Goal: Task Accomplishment & Management: Manage account settings

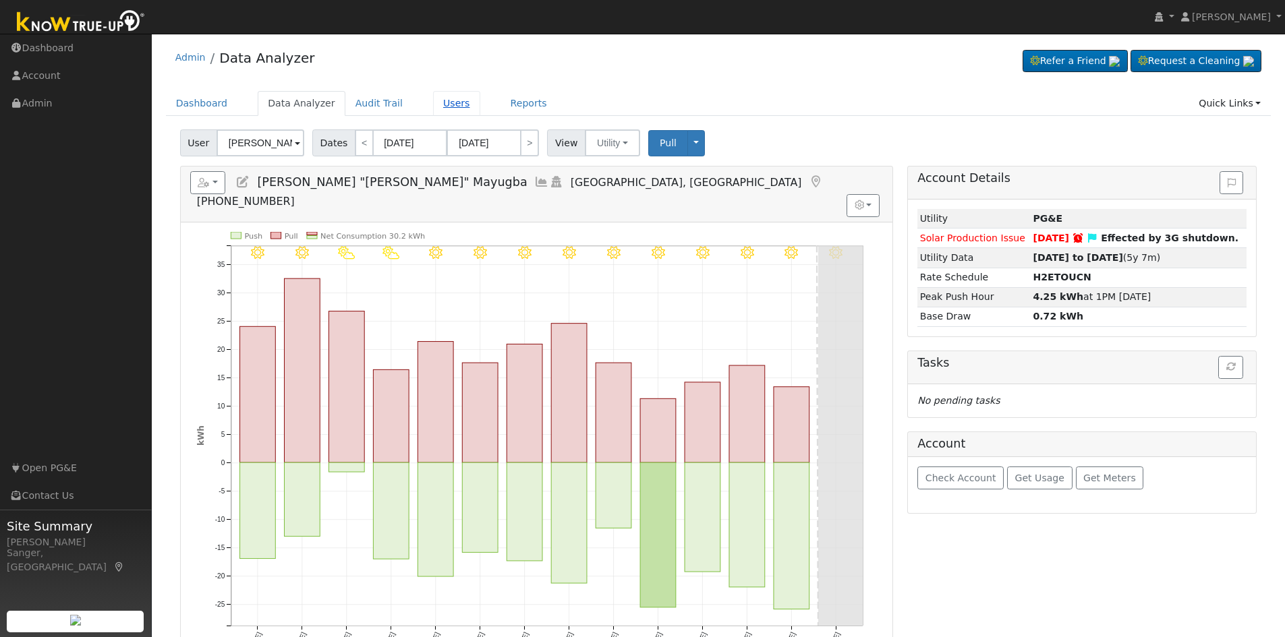
click at [433, 101] on link "Users" at bounding box center [456, 103] width 47 height 25
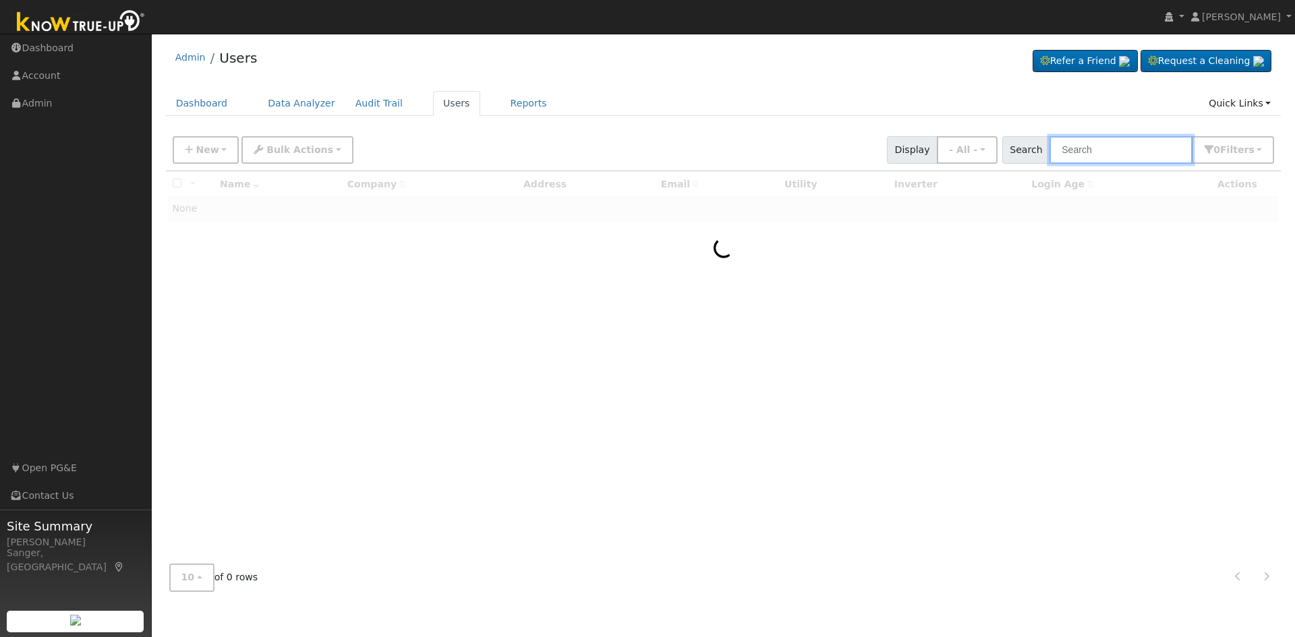
click at [1099, 152] on input "text" at bounding box center [1120, 150] width 143 height 28
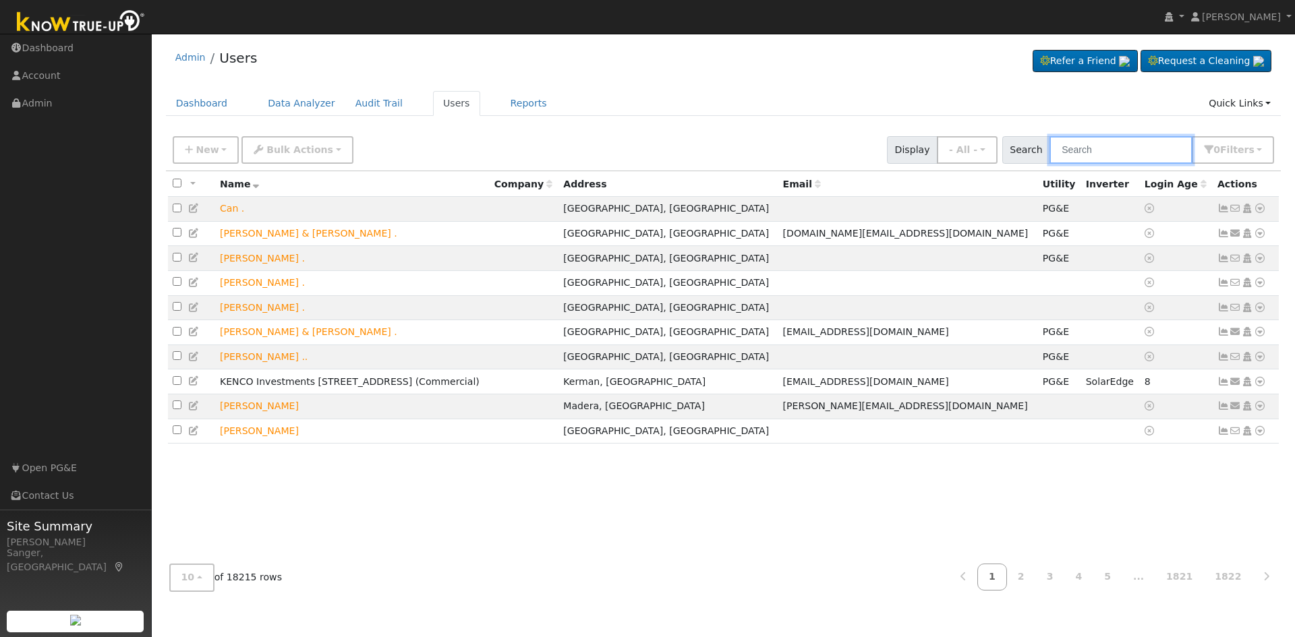
paste input "[PERSON_NAME]"
type input "[PERSON_NAME]"
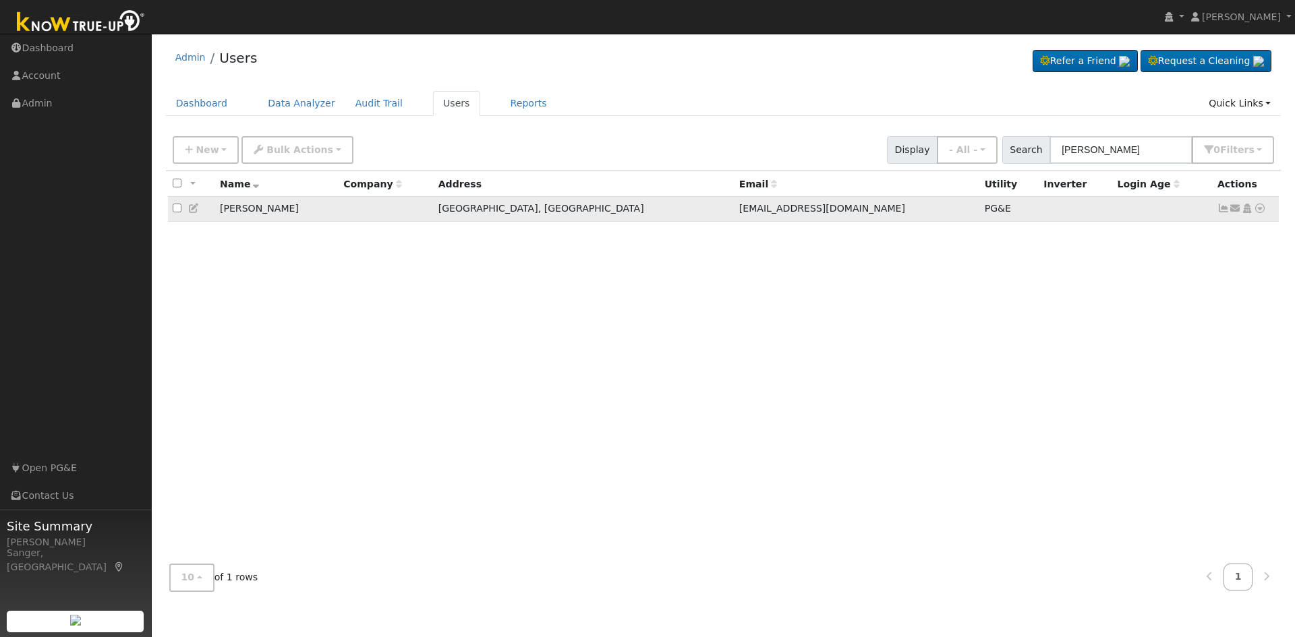
click at [1222, 212] on icon at bounding box center [1223, 208] width 12 height 9
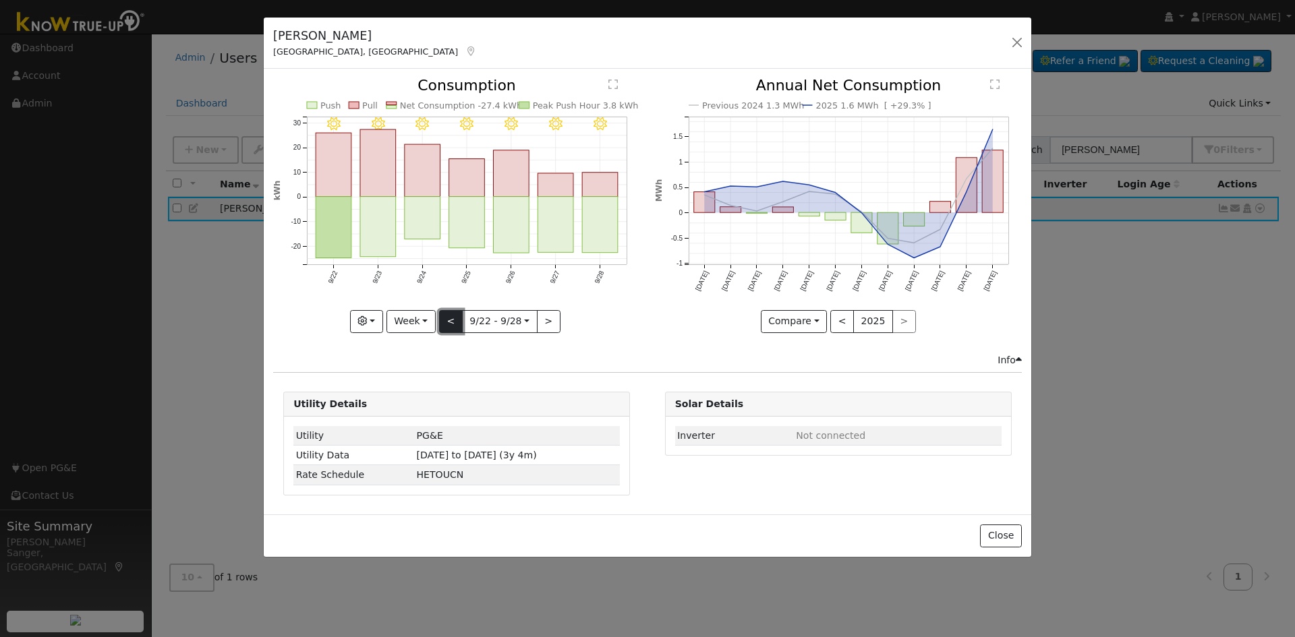
click at [447, 322] on button "<" at bounding box center [451, 321] width 24 height 23
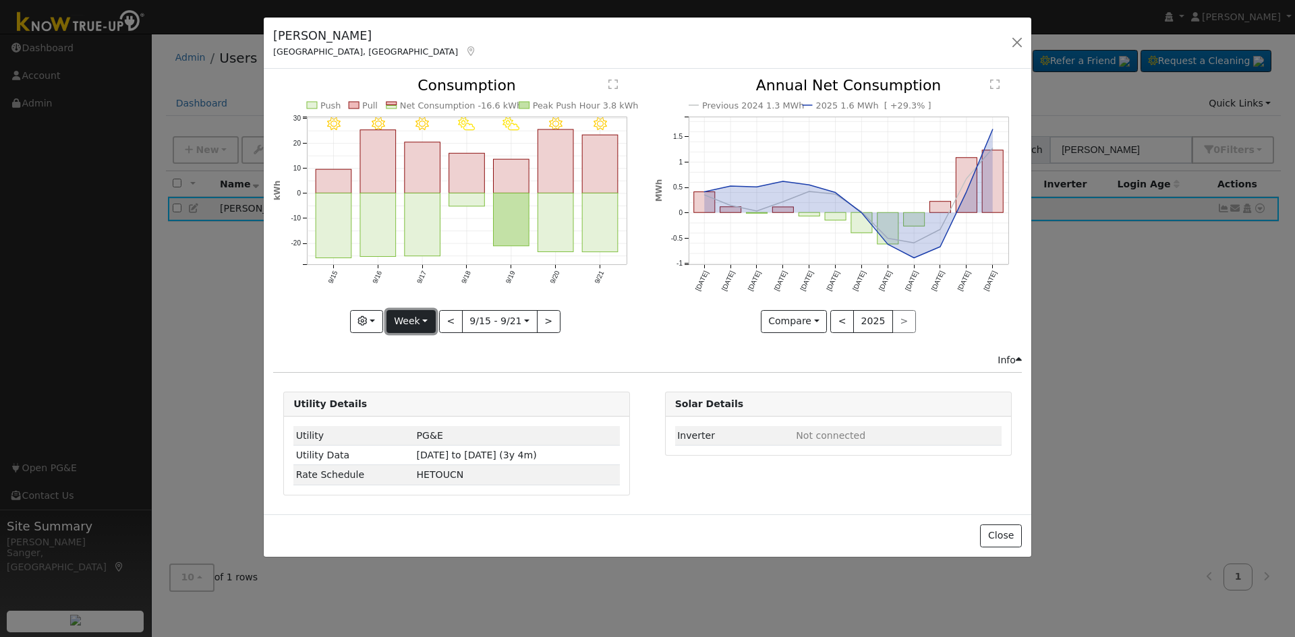
click at [406, 323] on button "Week" at bounding box center [410, 321] width 49 height 23
click at [409, 384] on link "Month" at bounding box center [434, 387] width 94 height 19
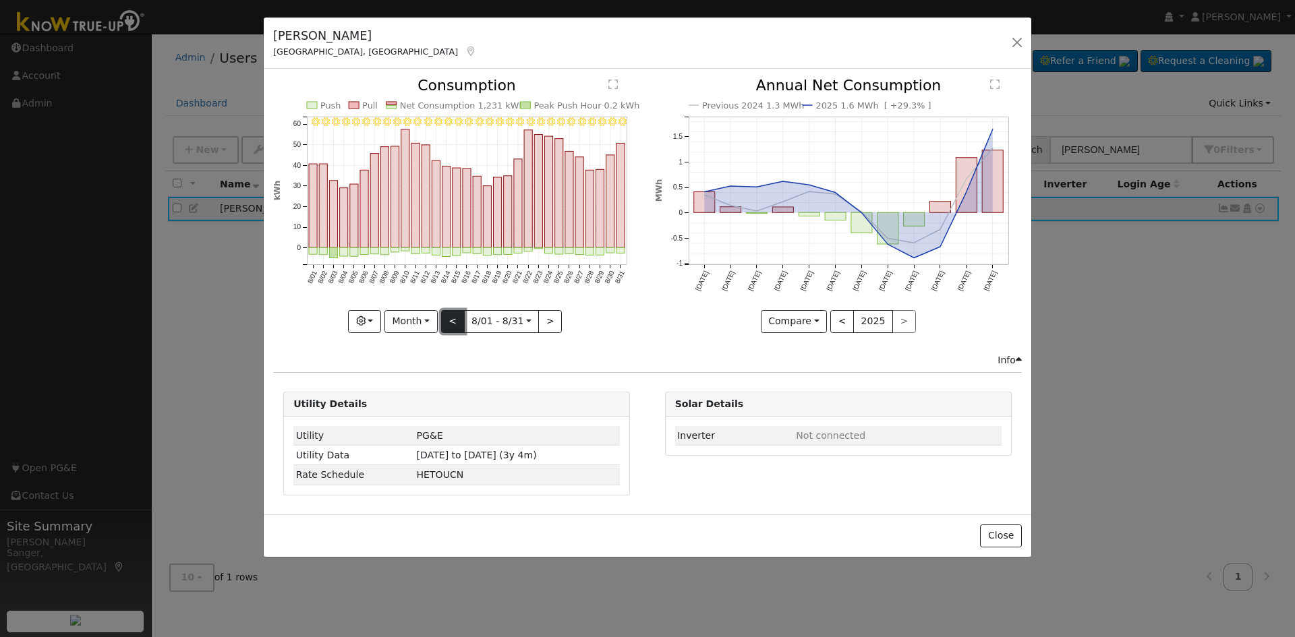
click at [453, 323] on button "<" at bounding box center [453, 321] width 24 height 23
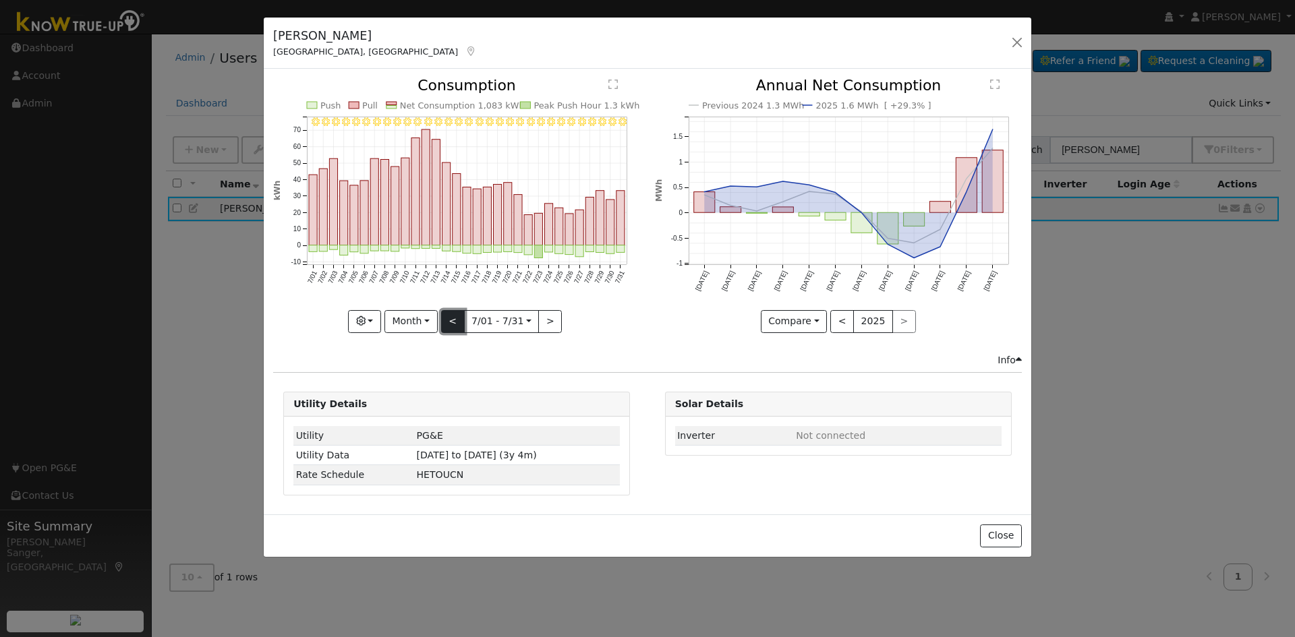
click at [453, 323] on button "<" at bounding box center [453, 321] width 24 height 23
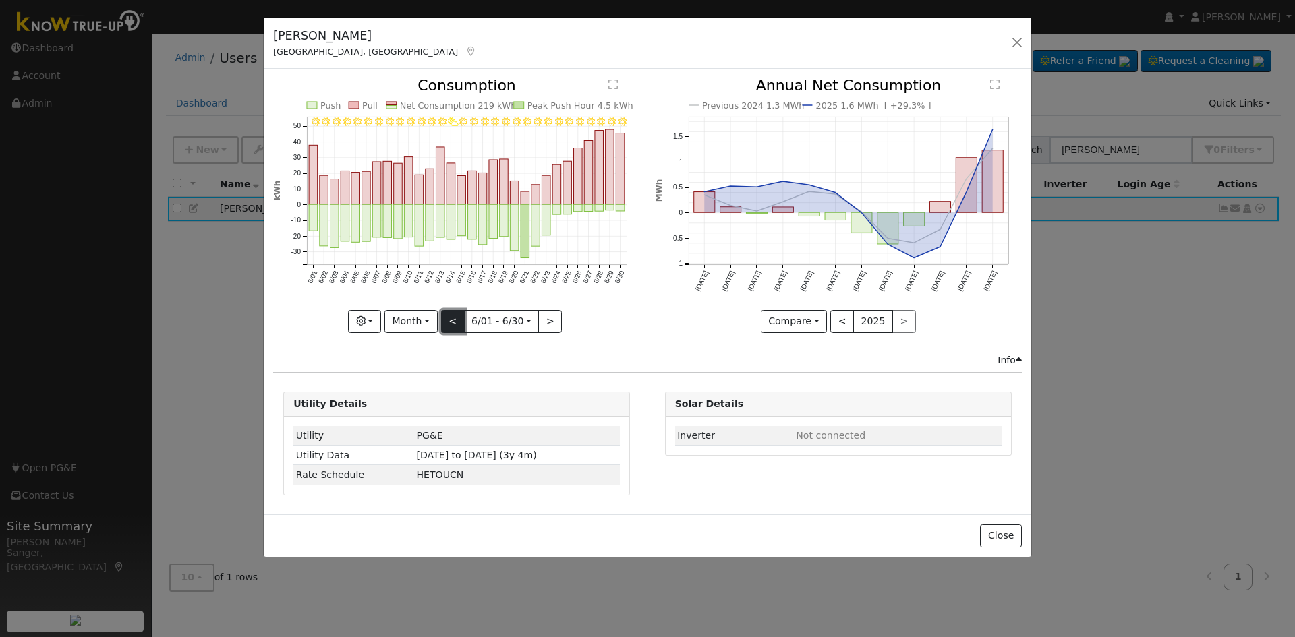
click at [453, 323] on button "<" at bounding box center [453, 321] width 24 height 23
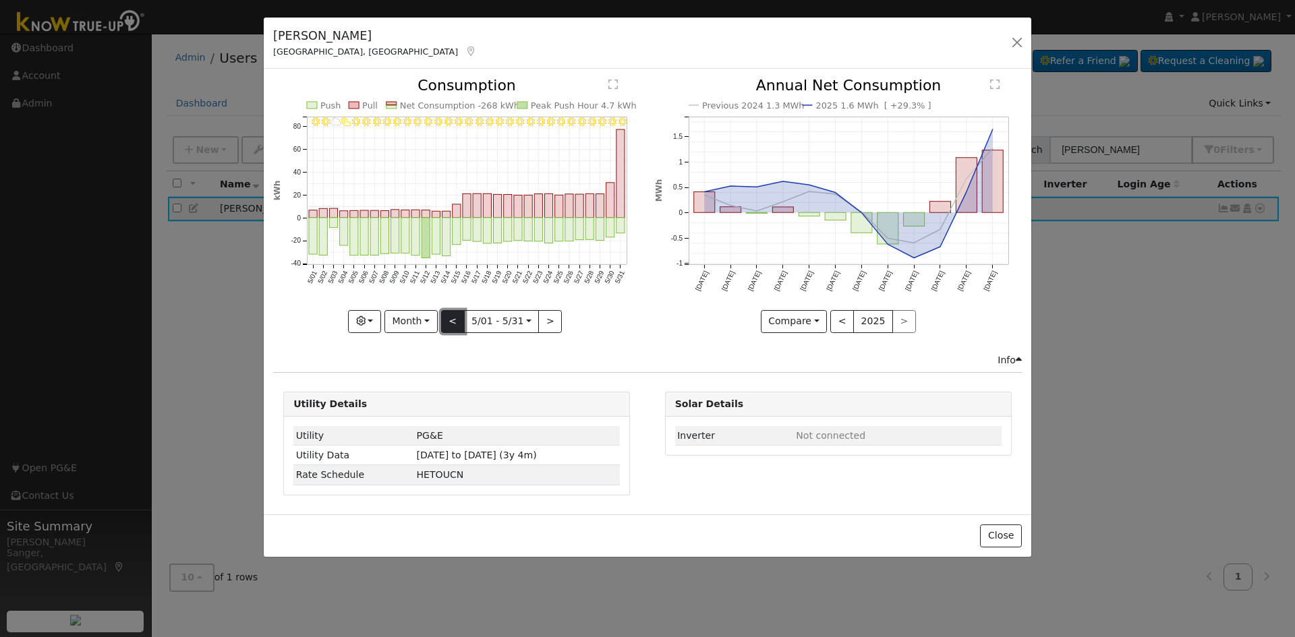
click at [453, 323] on button "<" at bounding box center [453, 321] width 24 height 23
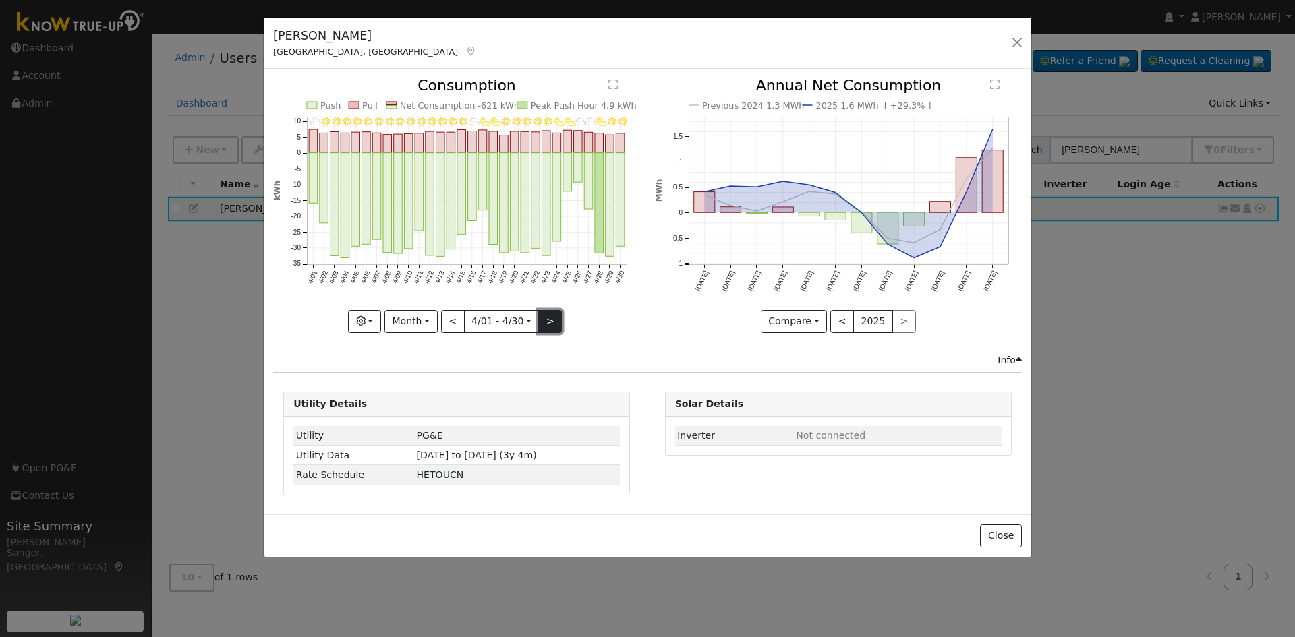
click at [545, 323] on button ">" at bounding box center [550, 321] width 24 height 23
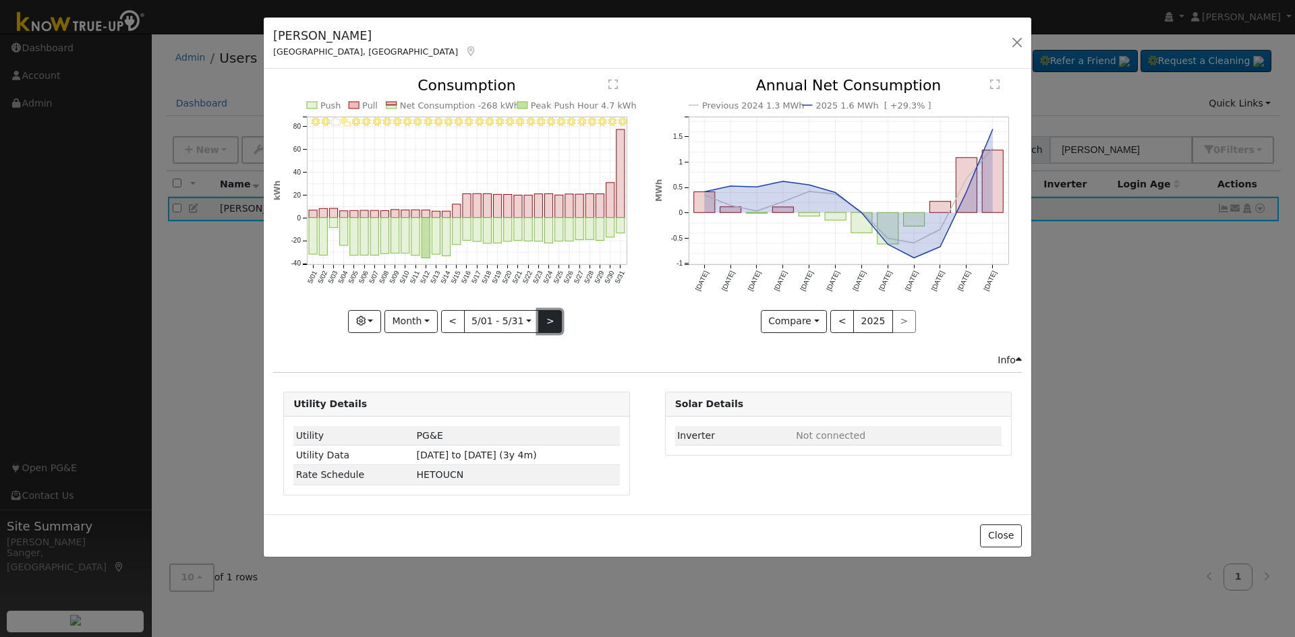
click at [545, 323] on button ">" at bounding box center [550, 321] width 24 height 23
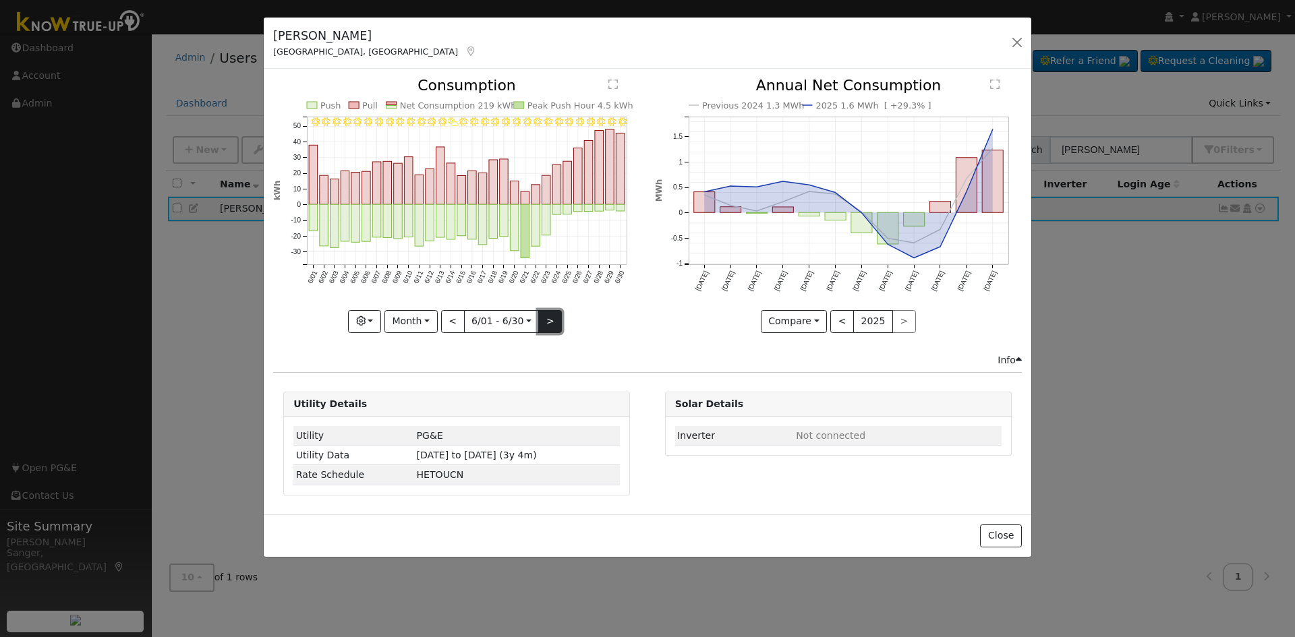
click at [545, 323] on button ">" at bounding box center [550, 321] width 24 height 23
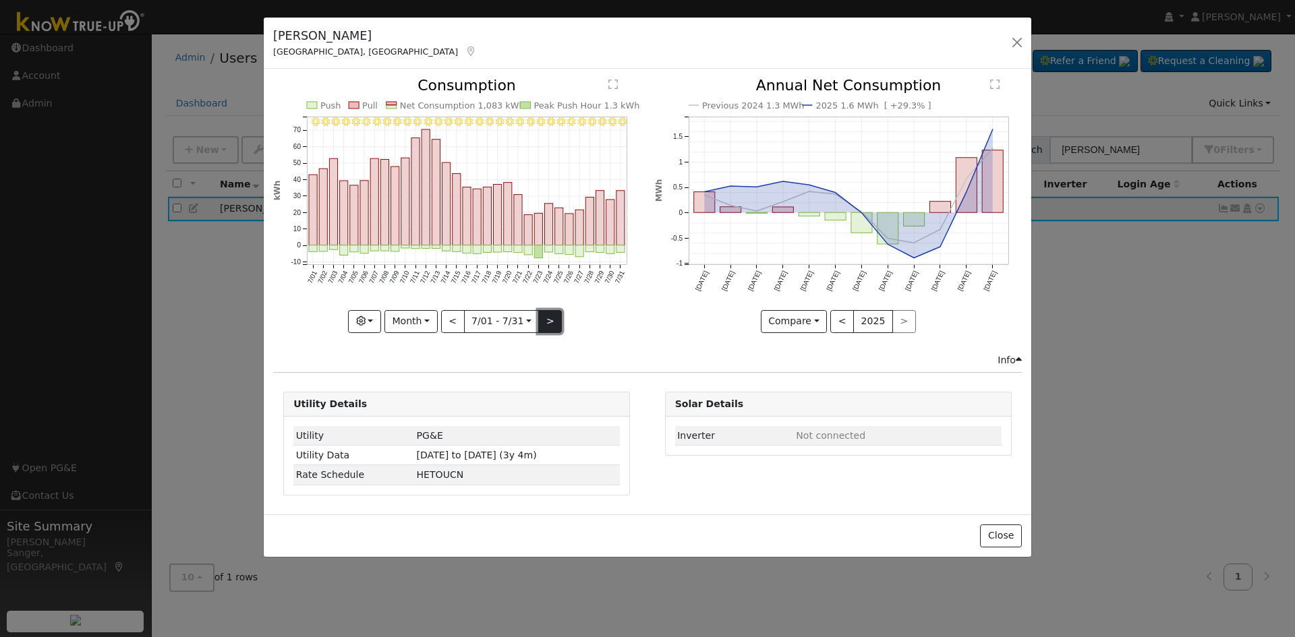
click at [545, 323] on button ">" at bounding box center [550, 321] width 24 height 23
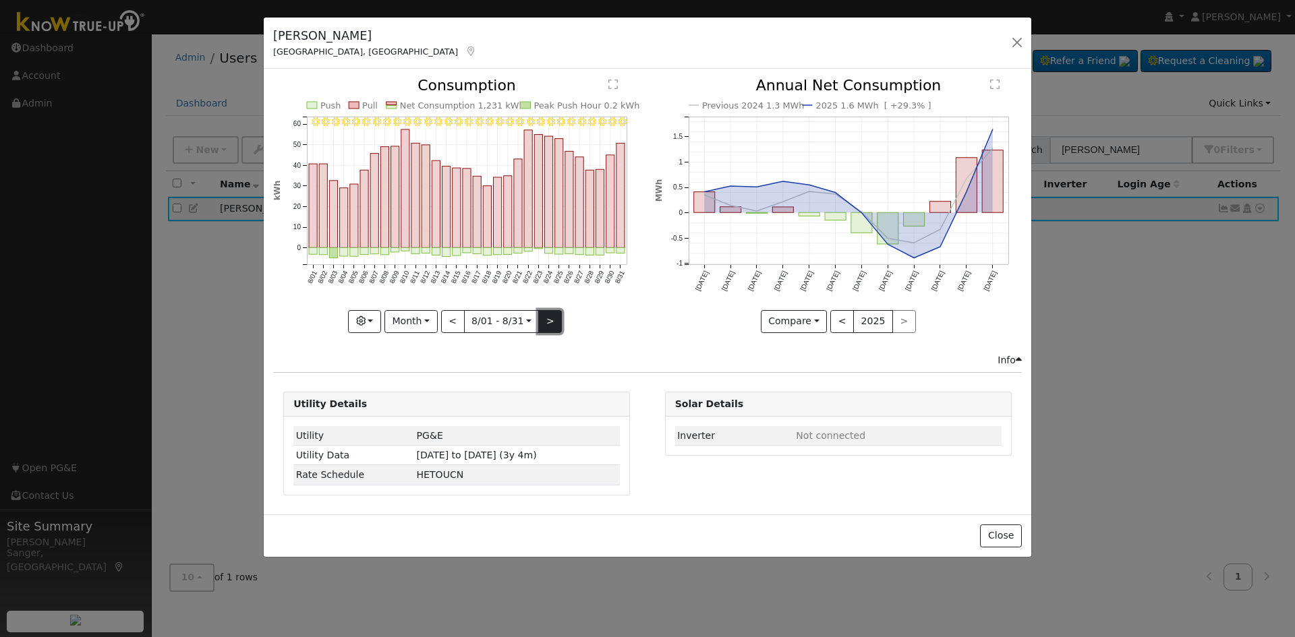
click at [545, 323] on button ">" at bounding box center [550, 321] width 24 height 23
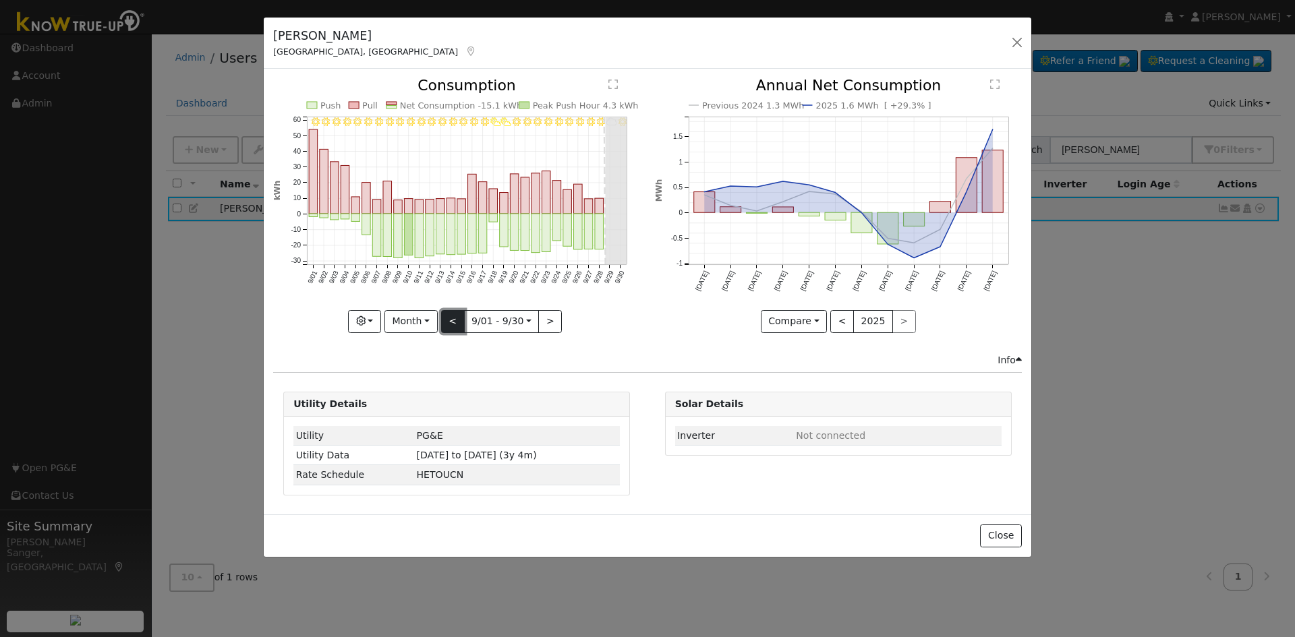
click at [446, 321] on button "<" at bounding box center [453, 321] width 24 height 23
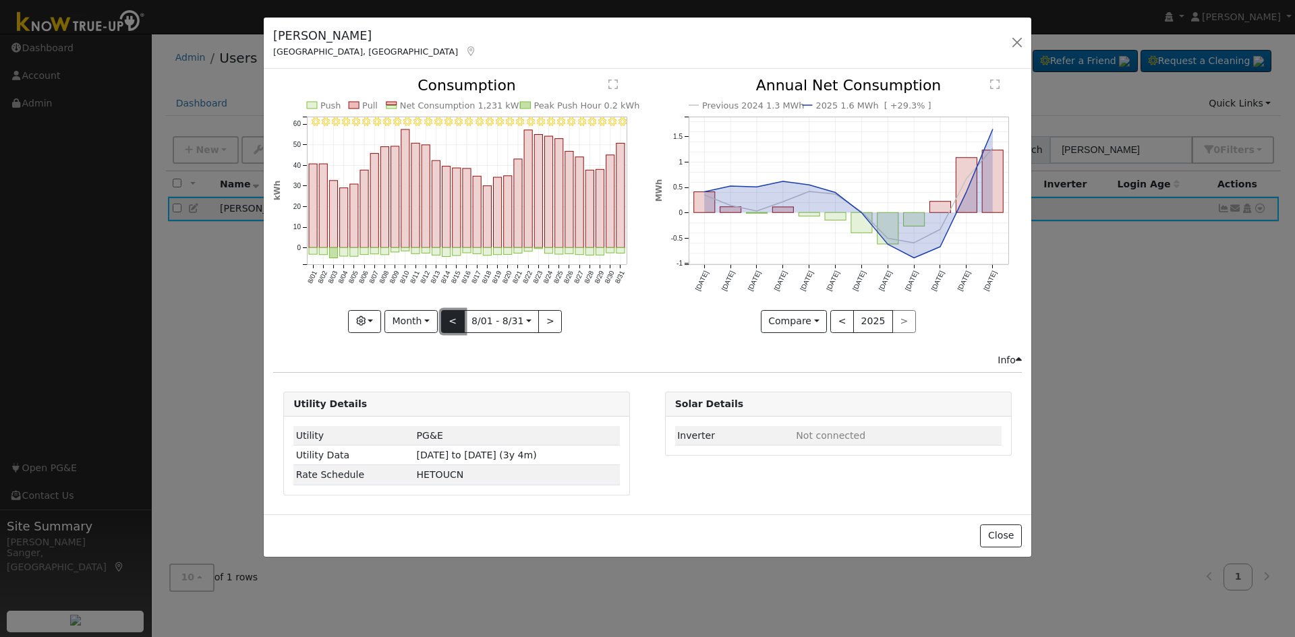
click at [446, 321] on button "<" at bounding box center [453, 321] width 24 height 23
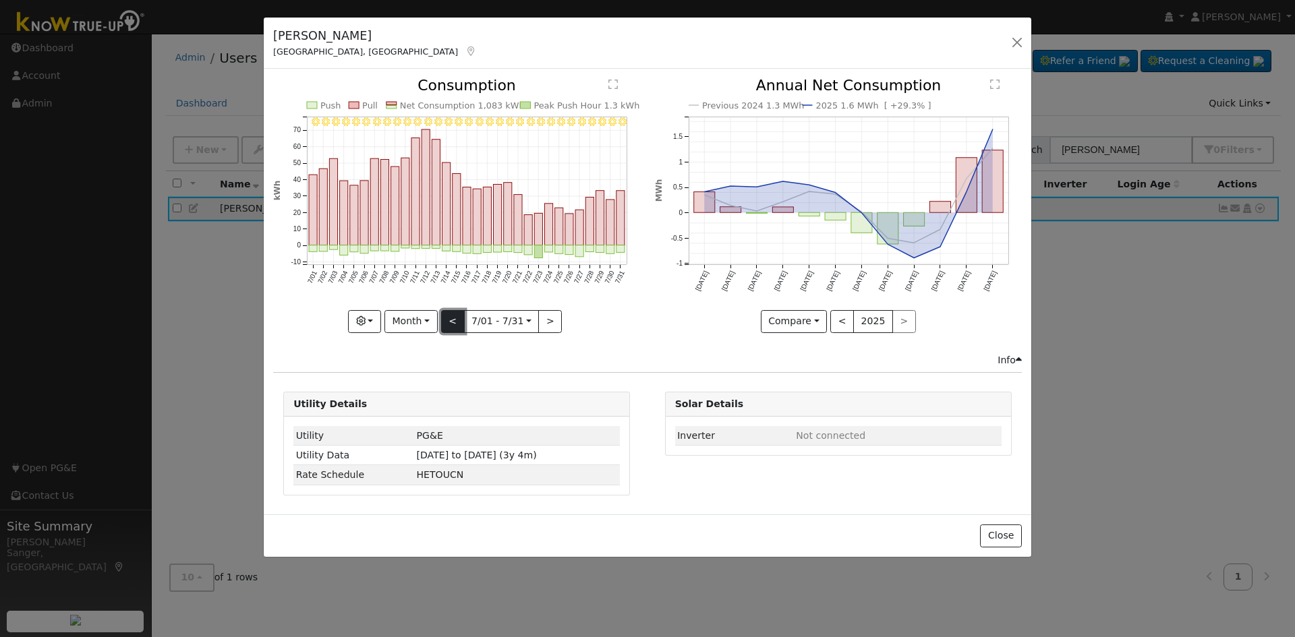
click at [446, 321] on button "<" at bounding box center [453, 321] width 24 height 23
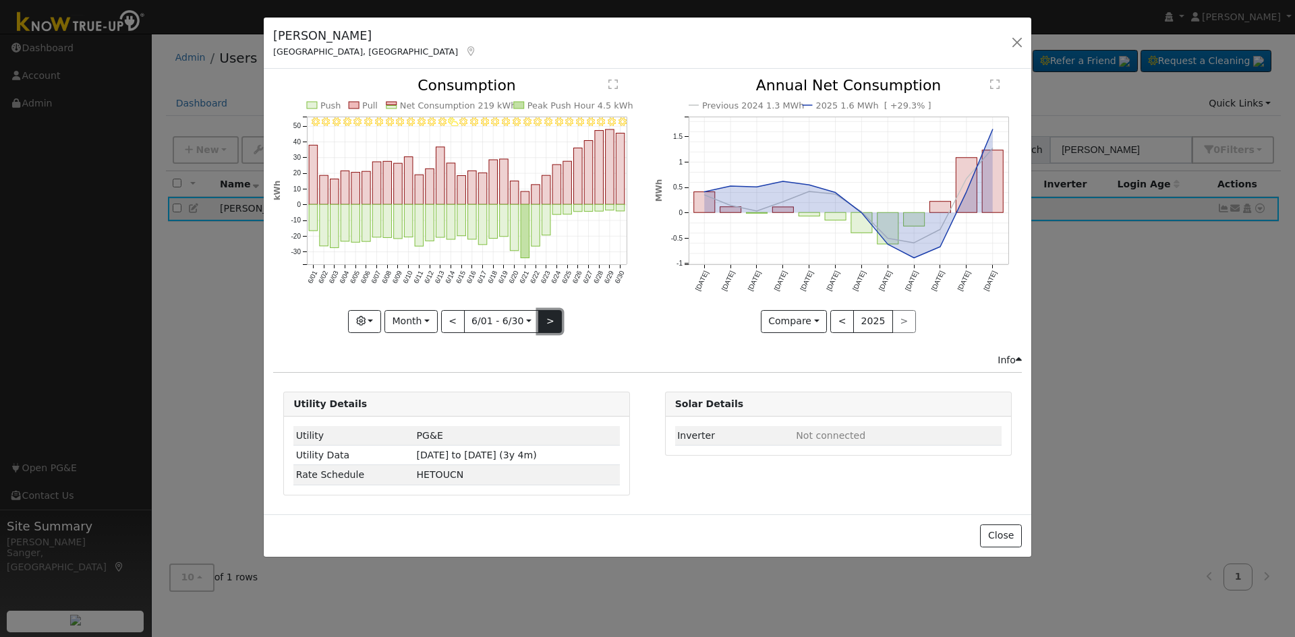
click at [548, 314] on button ">" at bounding box center [550, 321] width 24 height 23
type input "[DATE]"
